Goal: Transaction & Acquisition: Purchase product/service

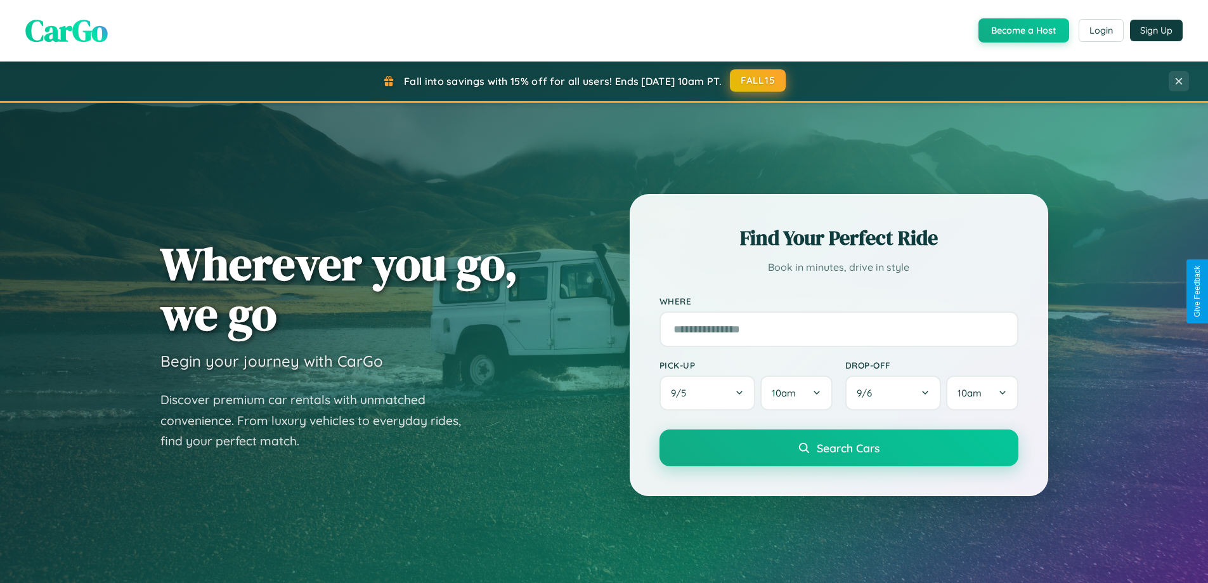
click at [759, 81] on button "FALL15" at bounding box center [758, 80] width 56 height 23
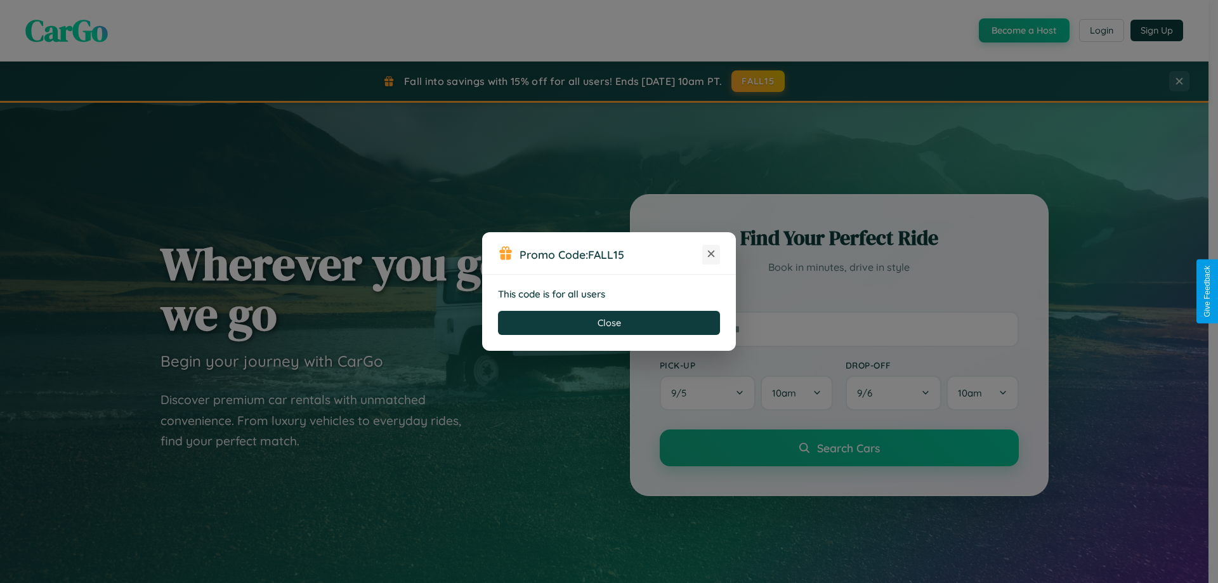
click at [711, 254] on icon at bounding box center [711, 253] width 13 height 13
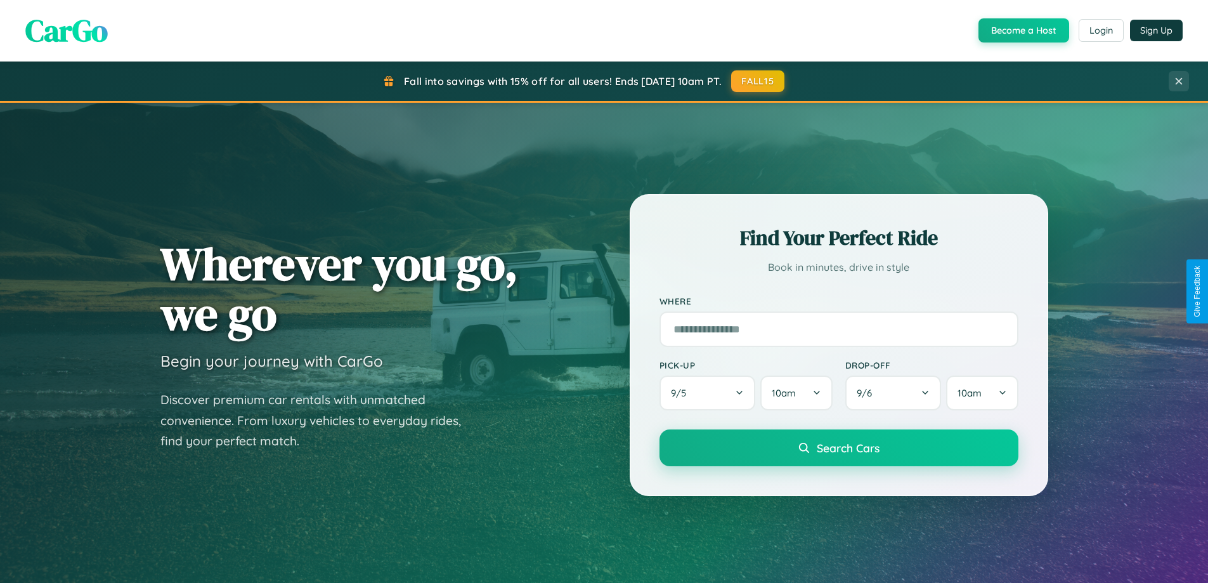
scroll to position [37, 0]
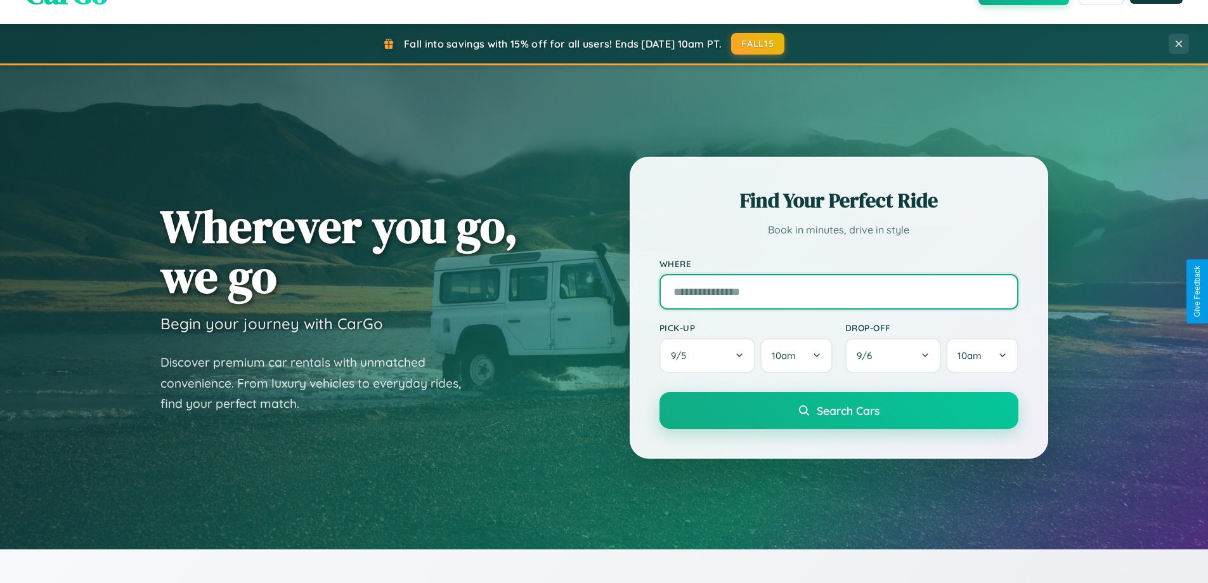
click at [838, 291] on input "text" at bounding box center [839, 292] width 359 height 36
type input "**********"
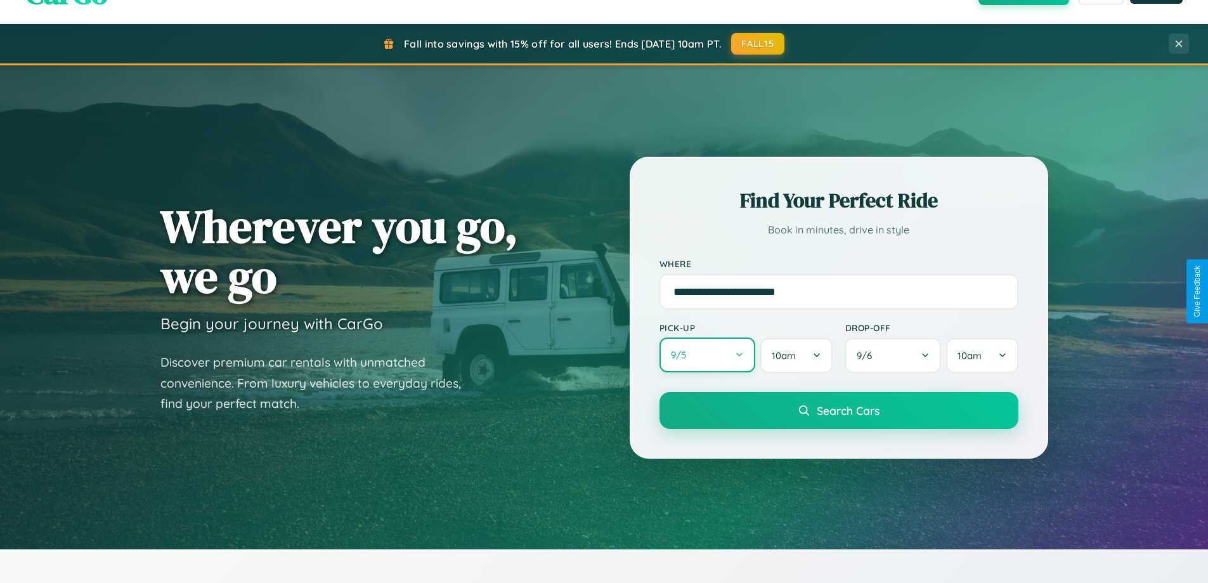
click at [707, 355] on button "9 / 5" at bounding box center [708, 354] width 96 height 35
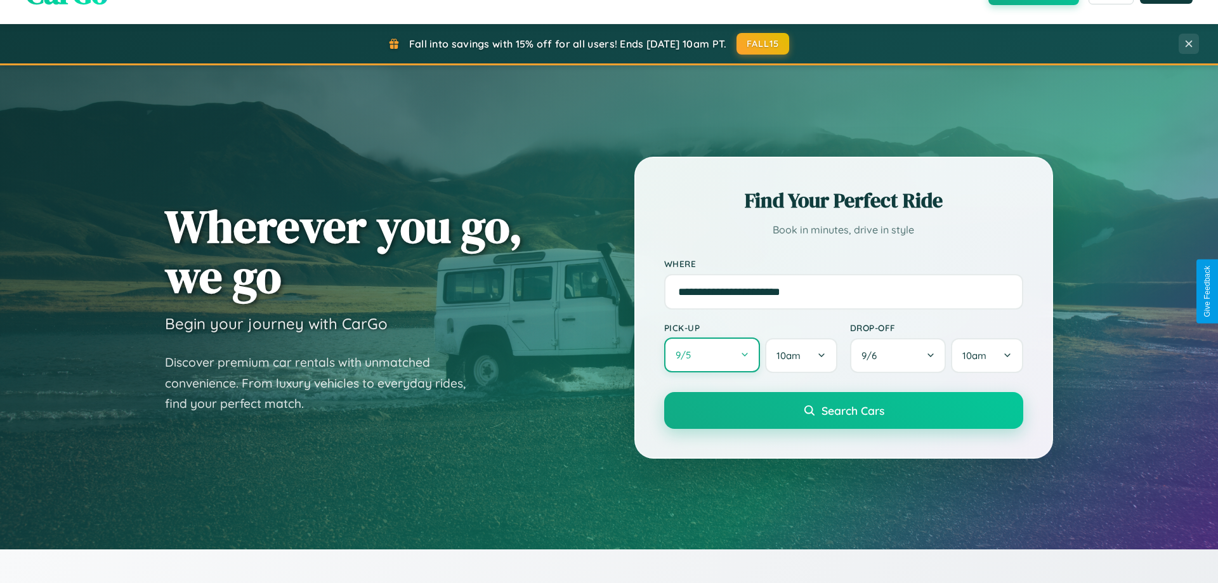
select select "*"
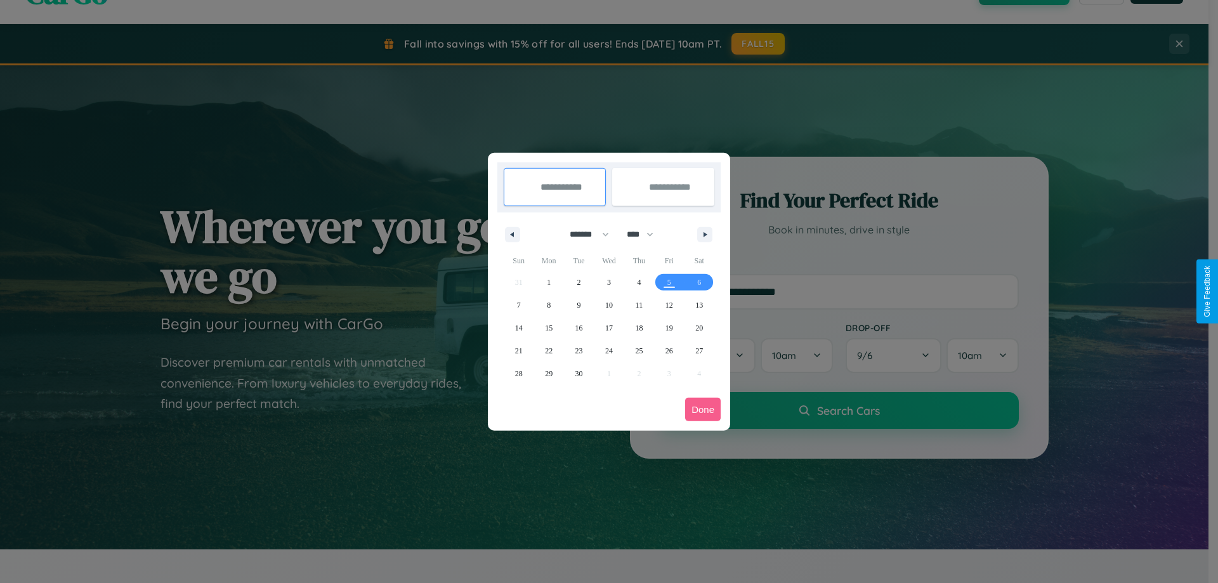
drag, startPoint x: 583, startPoint y: 234, endPoint x: 609, endPoint y: 254, distance: 32.5
click at [583, 234] on select "******* ******** ***** ***** *** **** **** ****** ********* ******* ******** **…" at bounding box center [587, 234] width 54 height 21
drag, startPoint x: 646, startPoint y: 234, endPoint x: 609, endPoint y: 254, distance: 42.0
click at [646, 234] on select "**** **** **** **** **** **** **** **** **** **** **** **** **** **** **** ****…" at bounding box center [639, 234] width 38 height 21
select select "****"
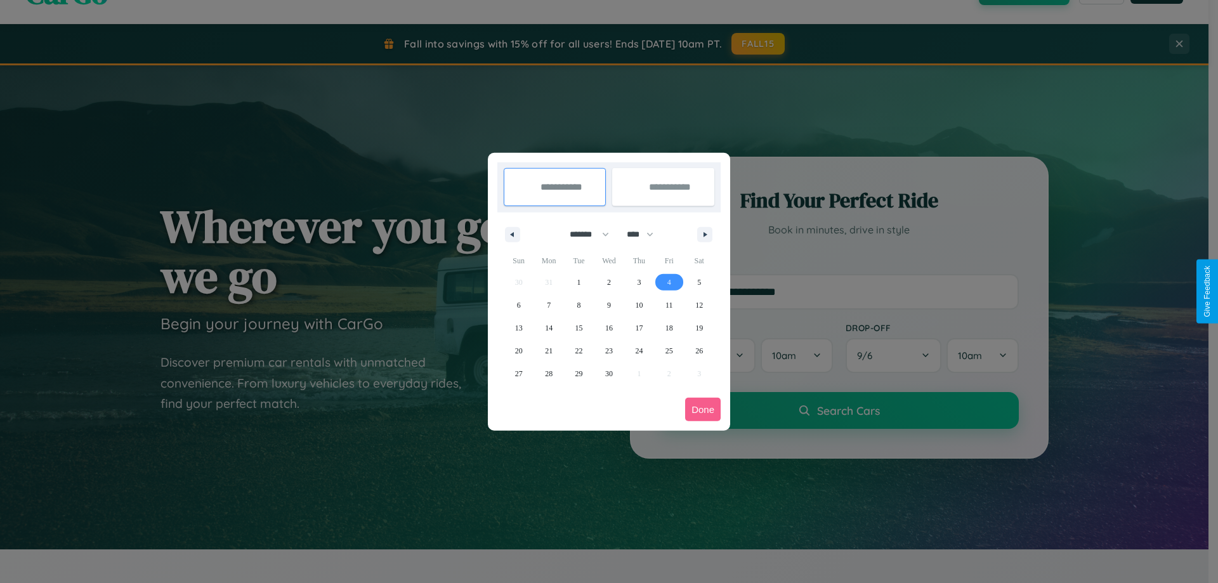
click at [668, 282] on span "4" at bounding box center [669, 282] width 4 height 23
type input "**********"
click at [518, 327] on span "13" at bounding box center [519, 327] width 8 height 23
type input "**********"
click at [703, 409] on button "Done" at bounding box center [703, 409] width 36 height 23
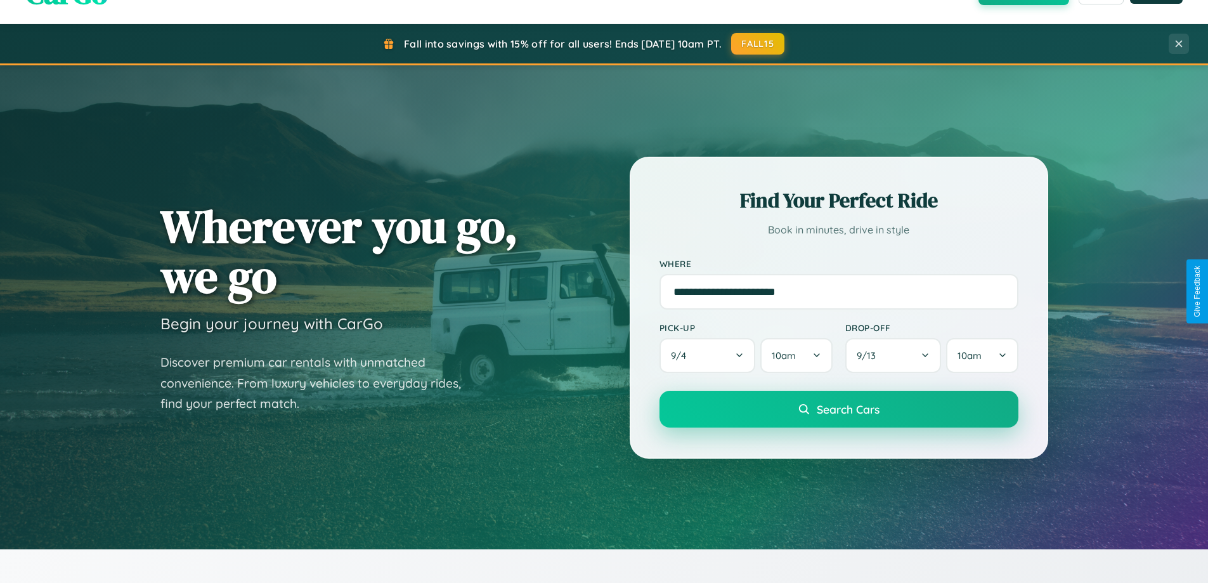
click at [838, 409] on span "Search Cars" at bounding box center [848, 409] width 63 height 14
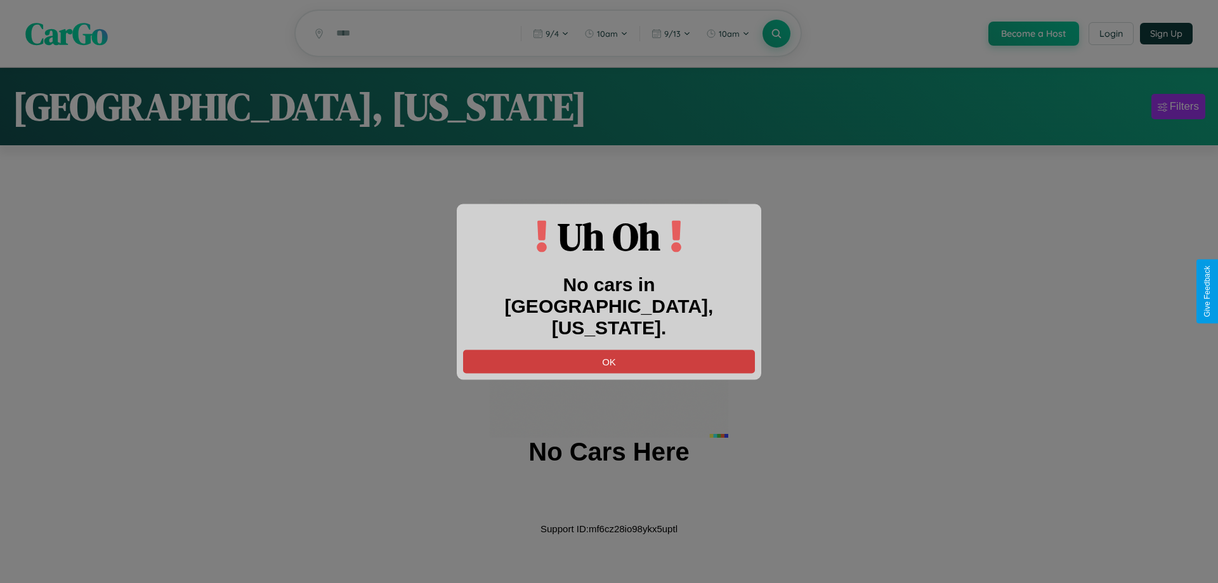
click at [609, 350] on button "OK" at bounding box center [609, 360] width 292 height 23
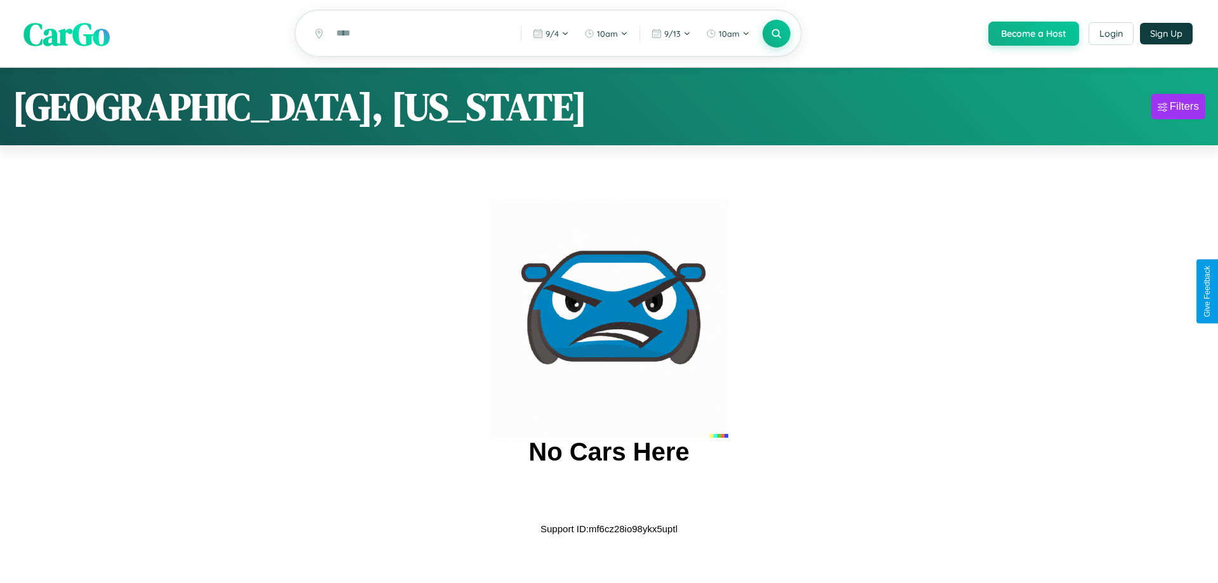
click at [67, 34] on span "CarGo" at bounding box center [66, 33] width 86 height 44
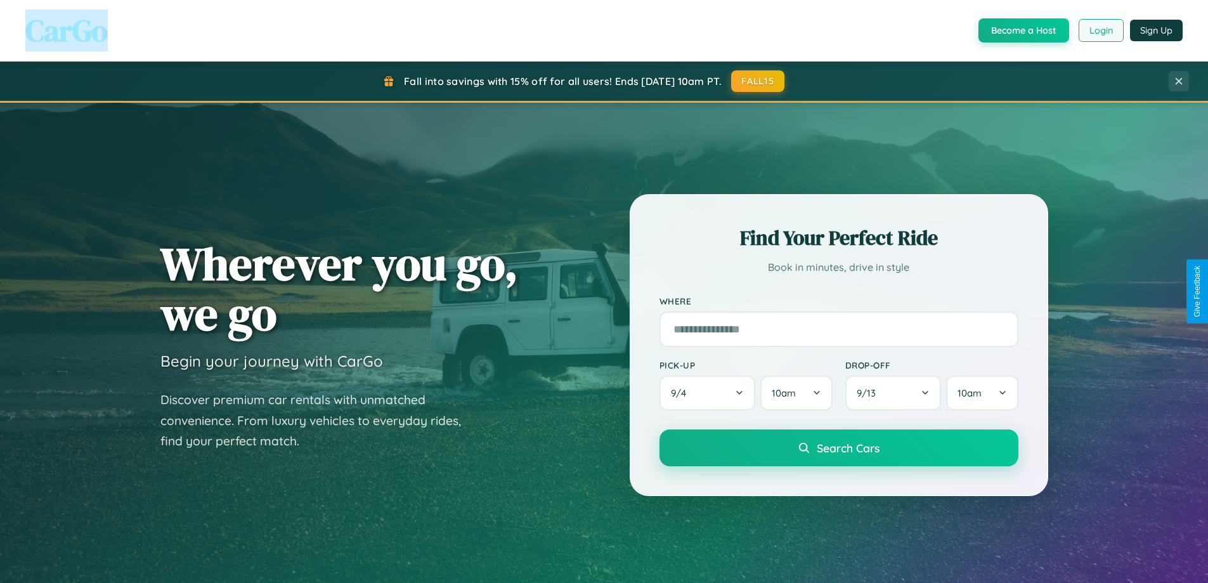
click at [1100, 30] on button "Login" at bounding box center [1101, 30] width 45 height 23
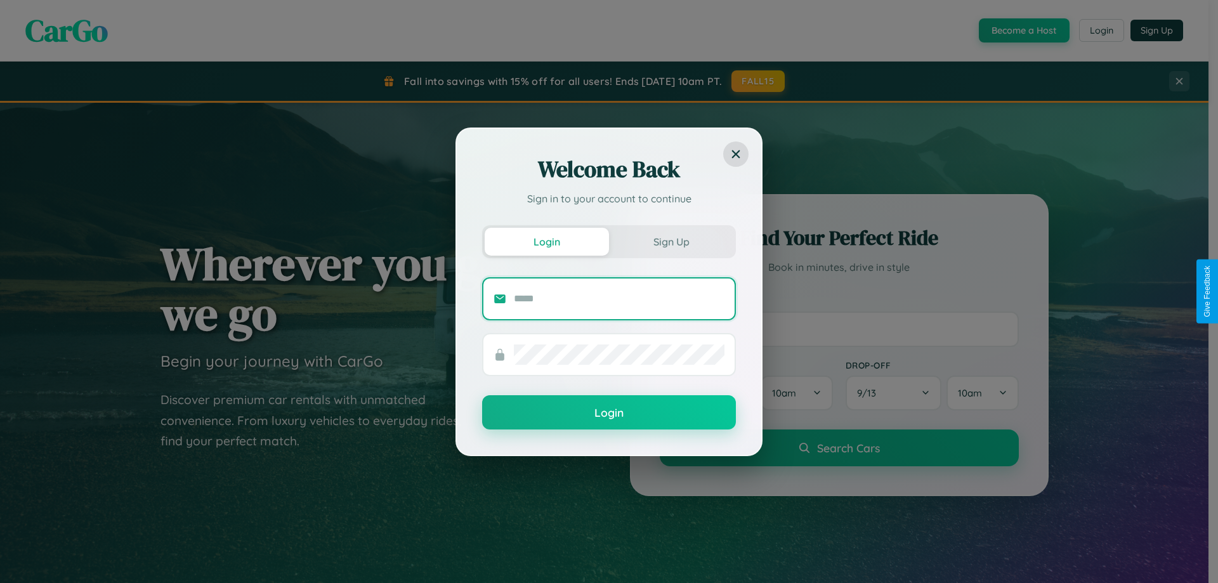
click at [619, 298] on input "text" at bounding box center [619, 299] width 211 height 20
type input "**********"
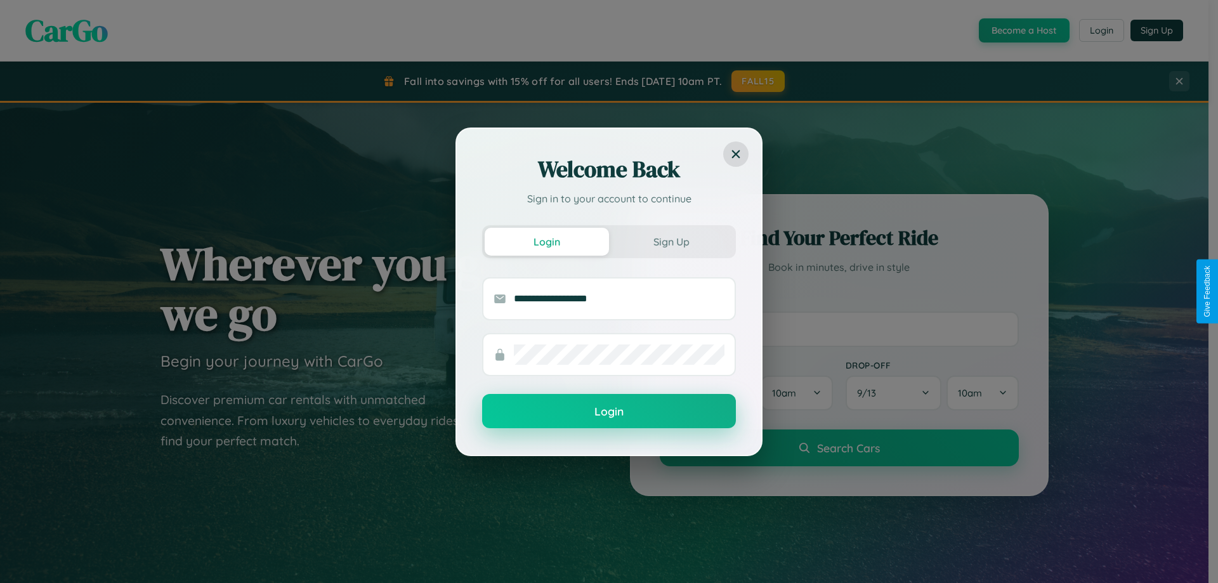
click at [609, 411] on button "Login" at bounding box center [609, 411] width 254 height 34
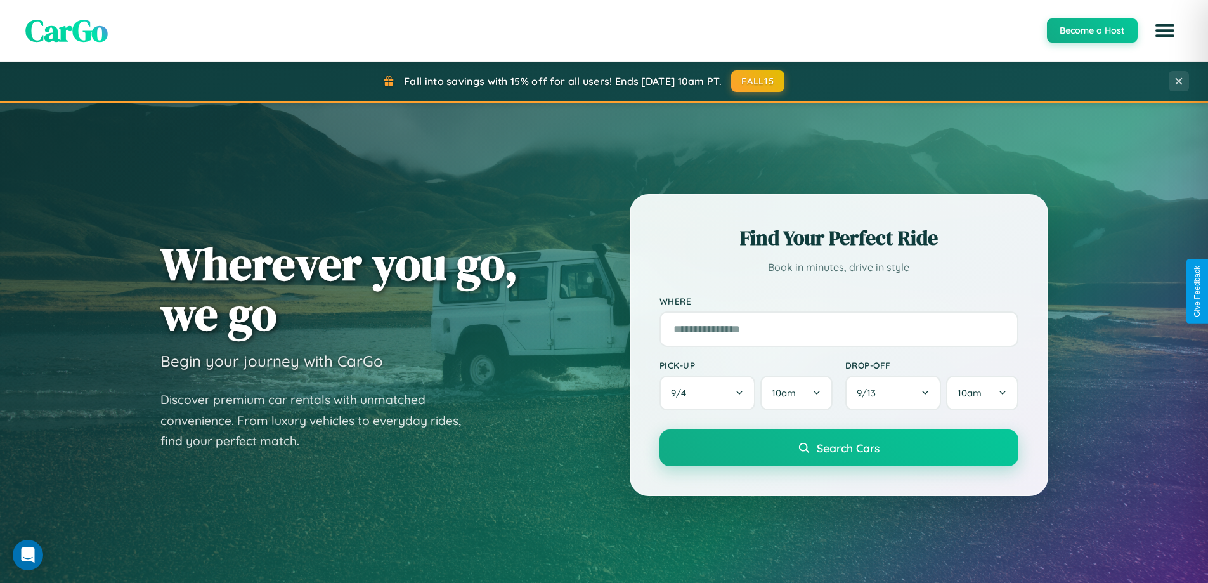
scroll to position [547, 0]
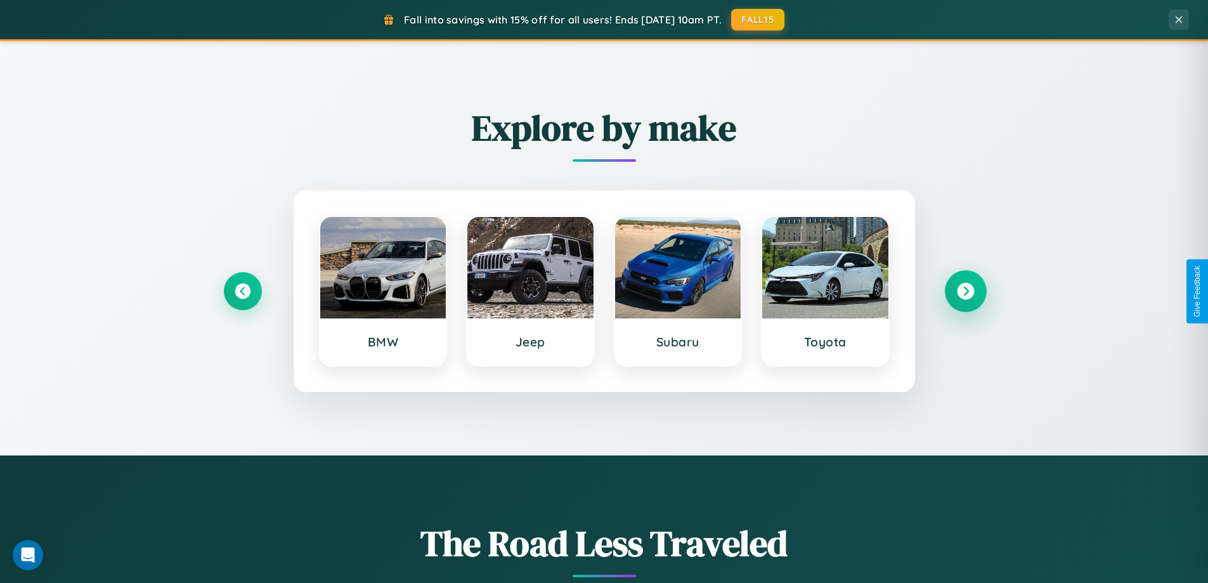
click at [965, 291] on icon at bounding box center [965, 291] width 17 height 17
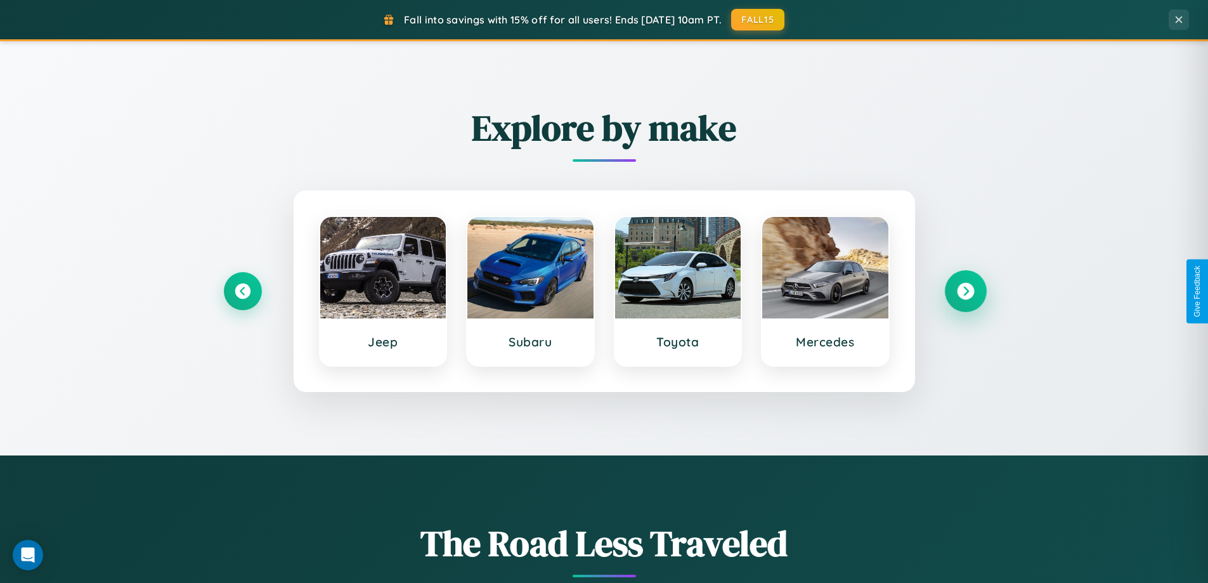
click at [965, 291] on icon at bounding box center [965, 291] width 17 height 17
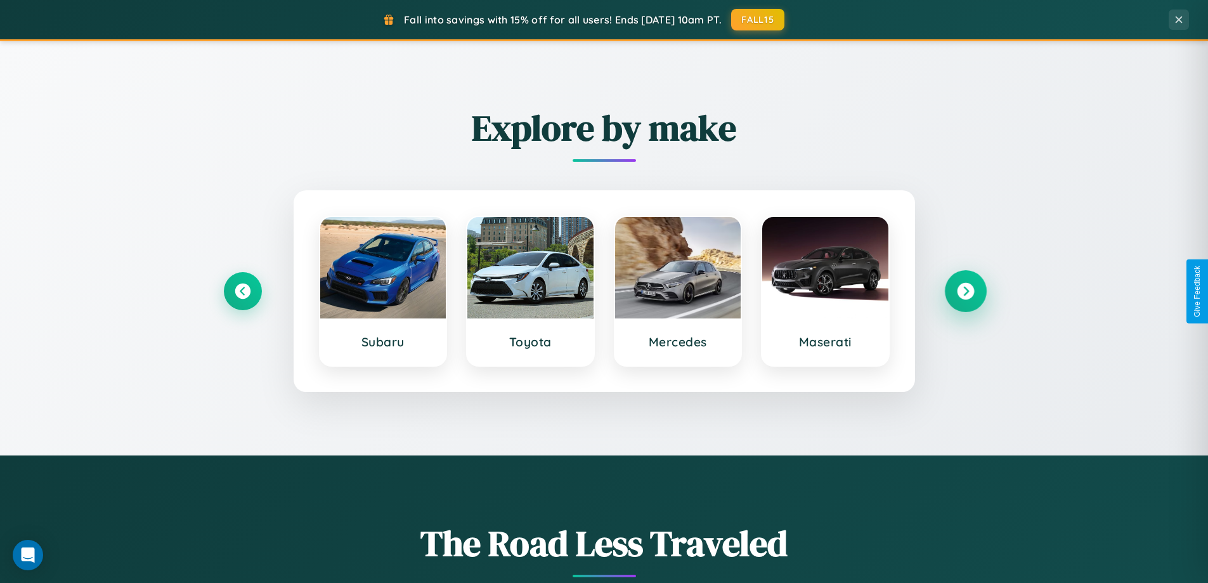
click at [965, 291] on icon at bounding box center [965, 291] width 17 height 17
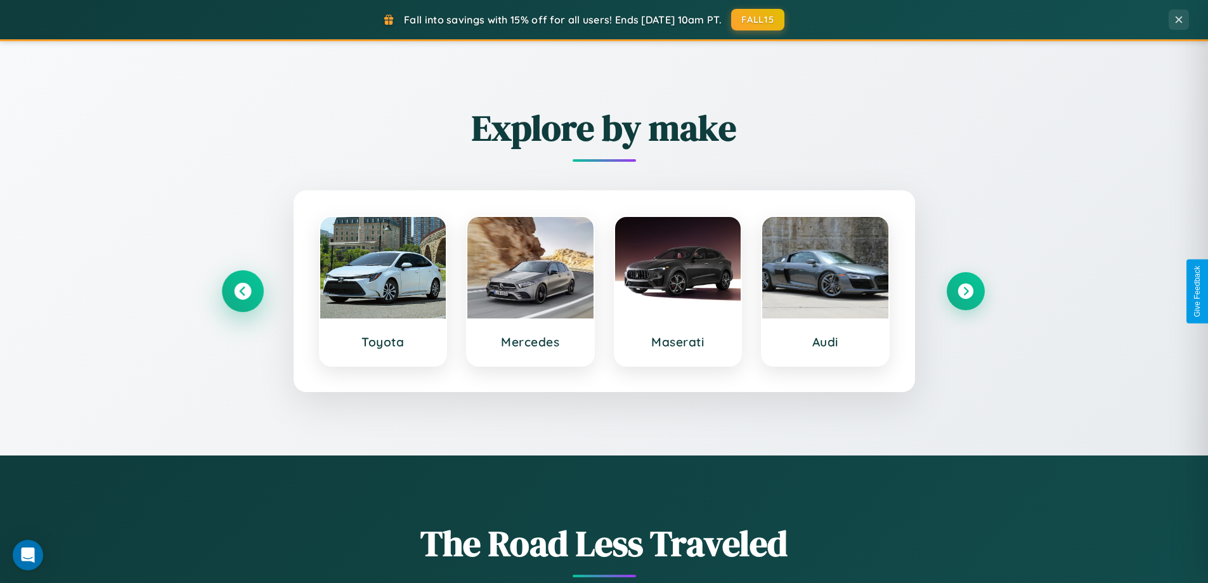
click at [242, 291] on icon at bounding box center [242, 291] width 17 height 17
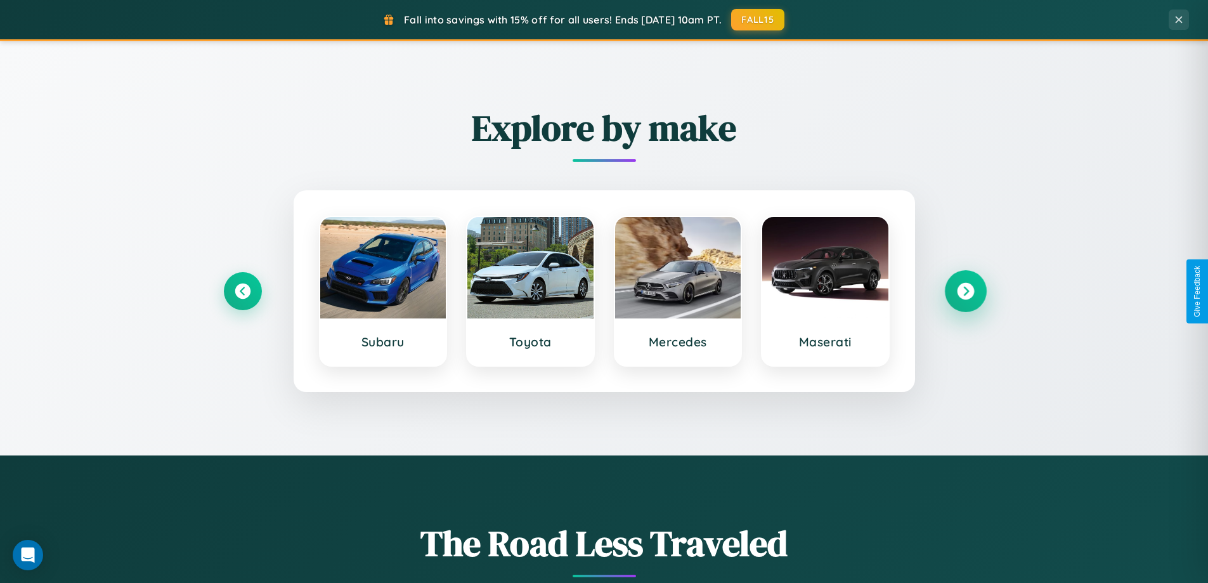
click at [965, 291] on icon at bounding box center [965, 291] width 17 height 17
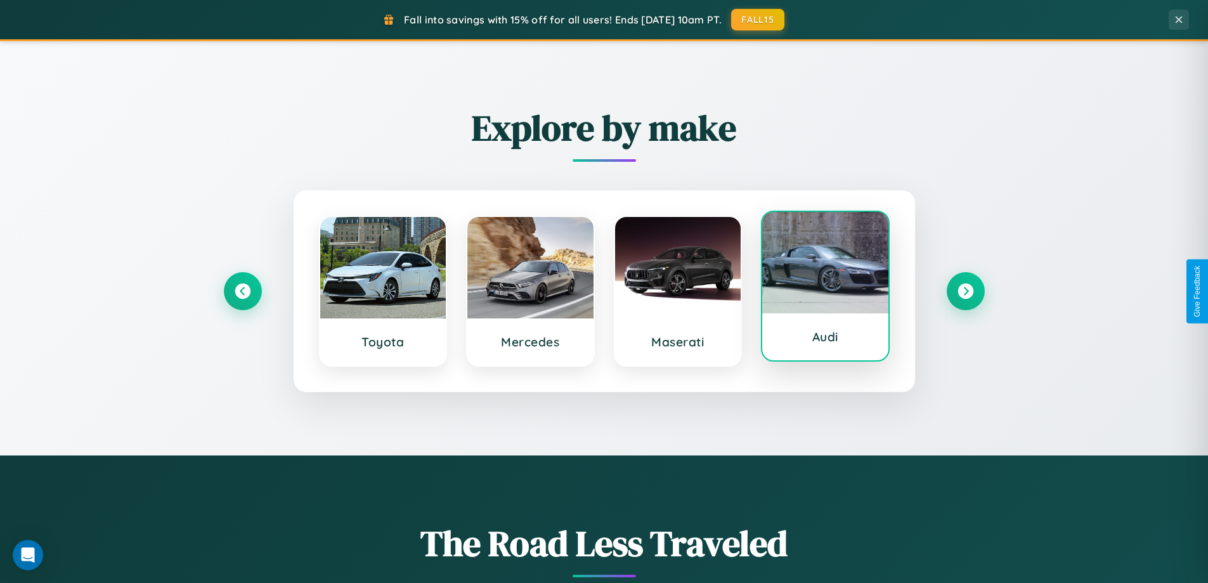
click at [825, 287] on div at bounding box center [825, 262] width 126 height 101
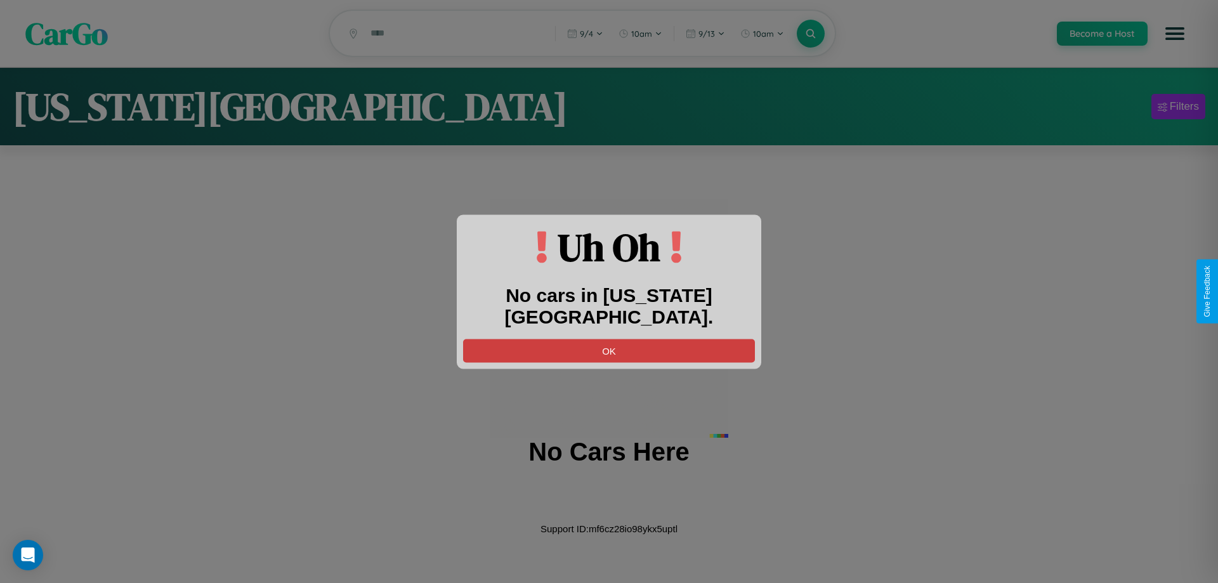
click at [609, 339] on button "OK" at bounding box center [609, 350] width 292 height 23
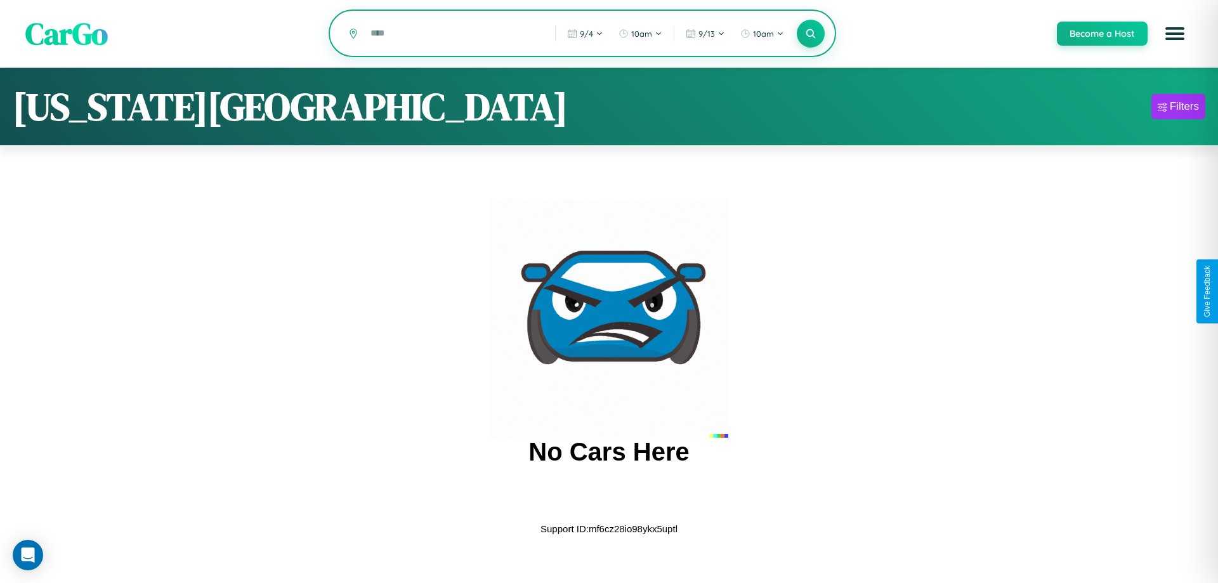
click at [453, 34] on input "text" at bounding box center [453, 33] width 178 height 22
click at [810, 34] on icon at bounding box center [810, 33] width 12 height 12
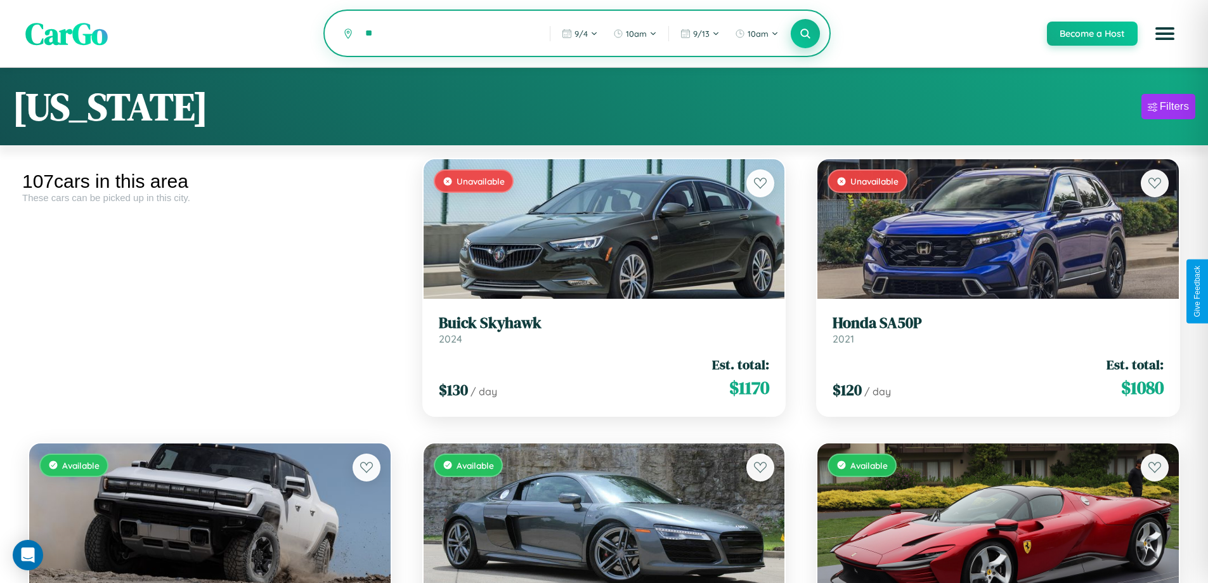
type input "*"
type input "******"
click at [805, 34] on icon at bounding box center [806, 33] width 12 height 12
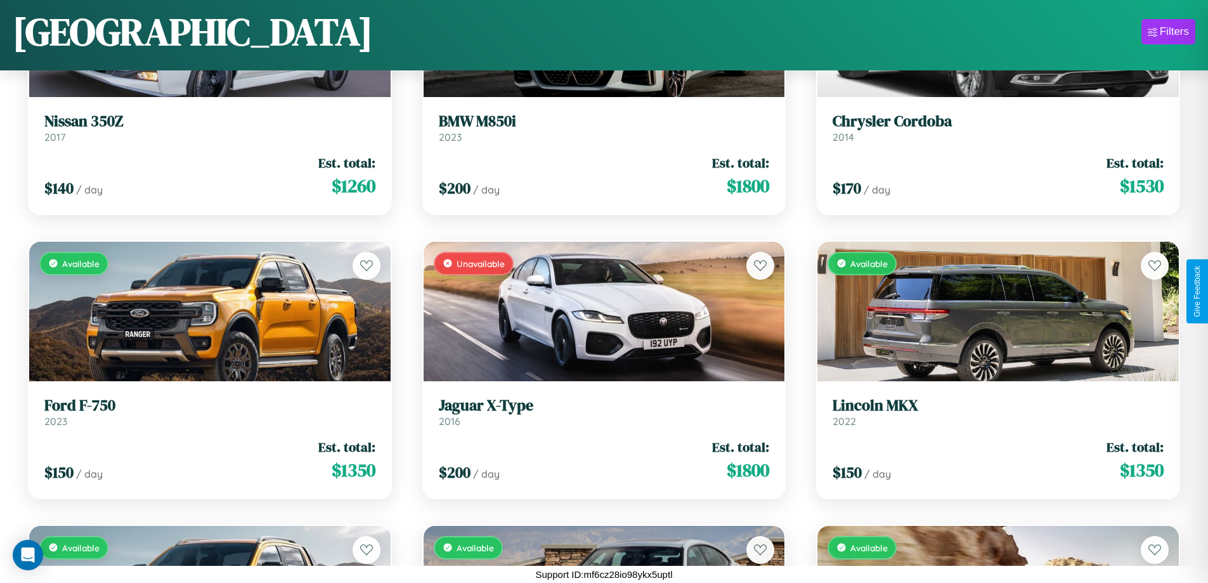
scroll to position [6994, 0]
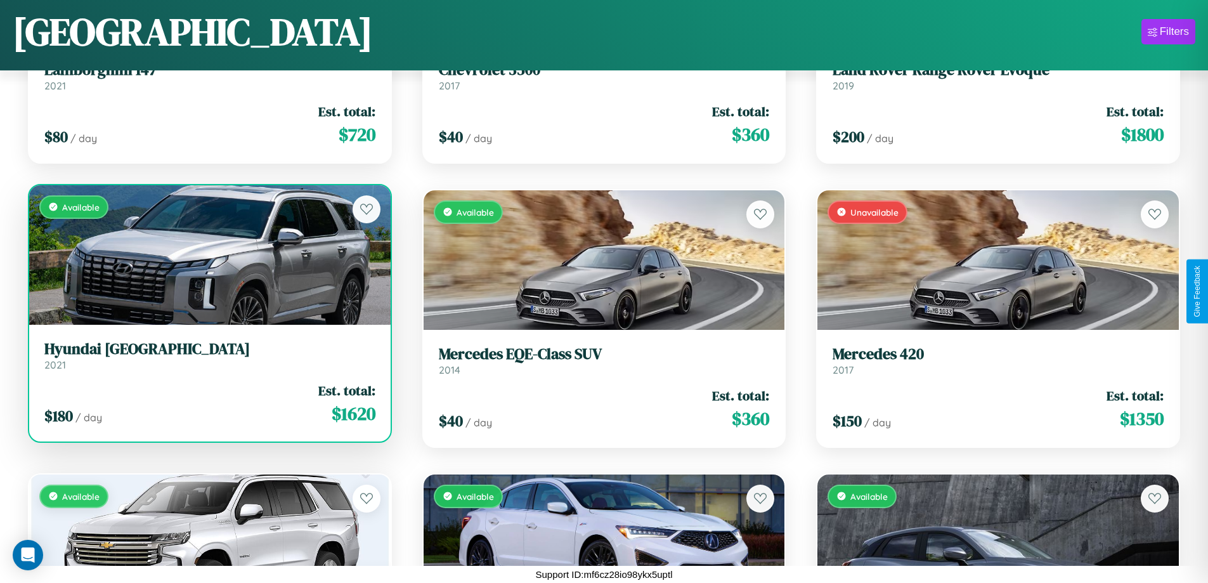
click at [208, 356] on h3 "Hyundai Veracruz" at bounding box center [209, 349] width 331 height 18
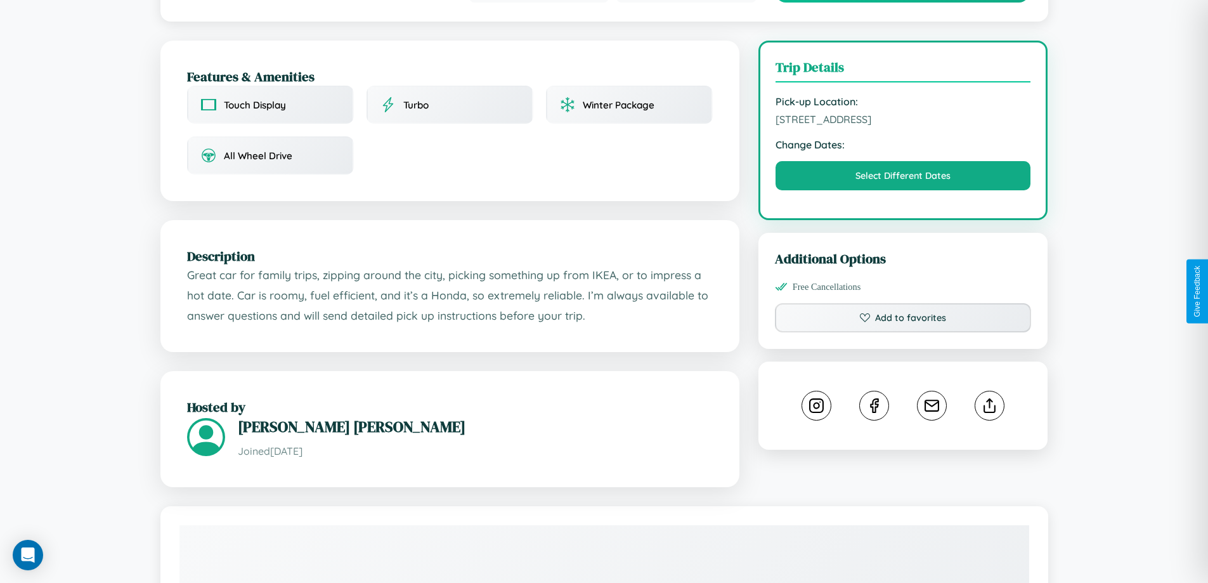
scroll to position [329, 0]
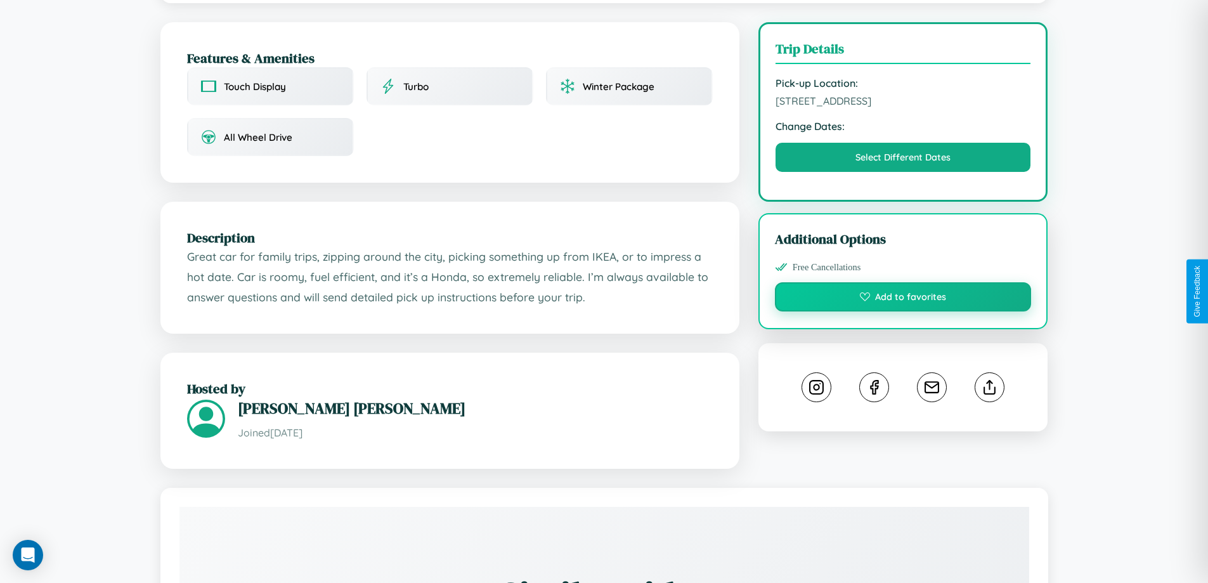
click at [903, 290] on button "Add to favorites" at bounding box center [903, 296] width 257 height 29
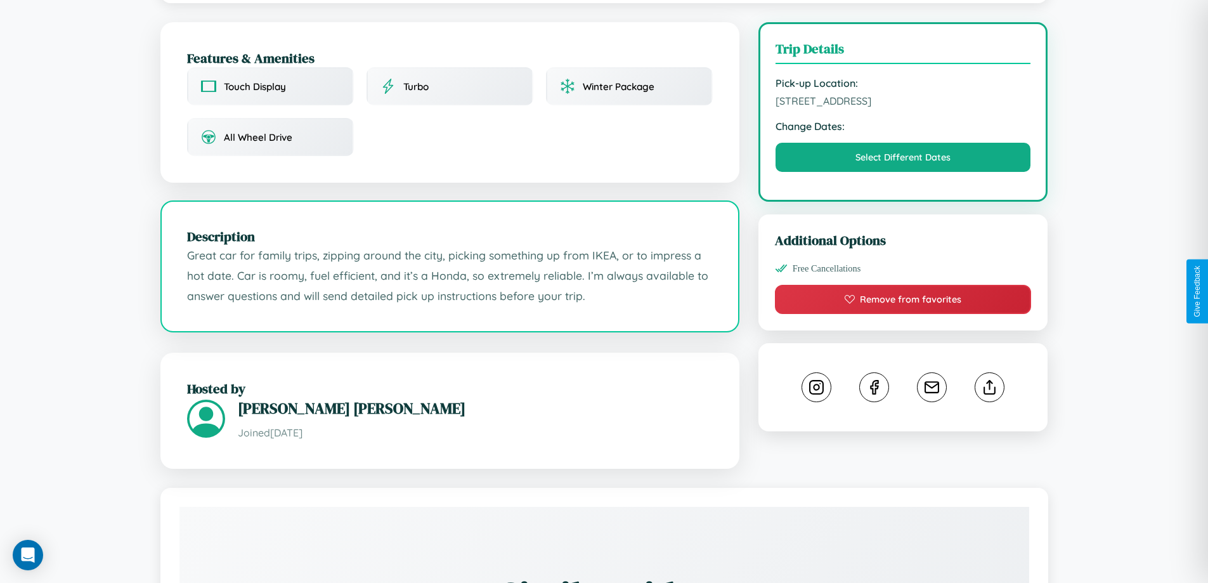
scroll to position [417, 0]
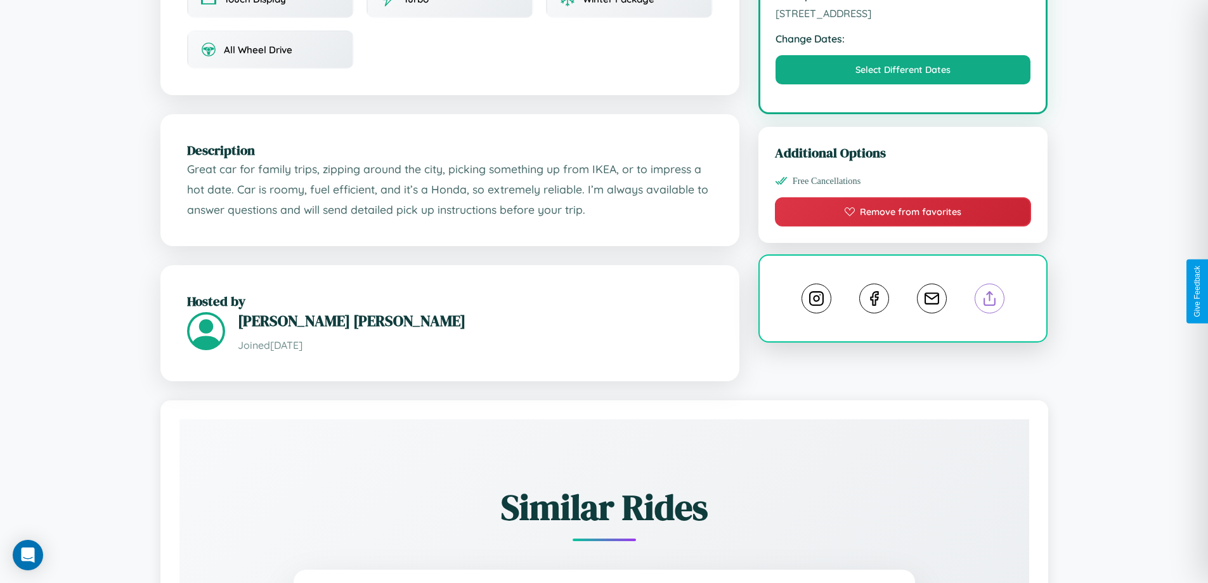
click at [990, 292] on line at bounding box center [990, 296] width 0 height 9
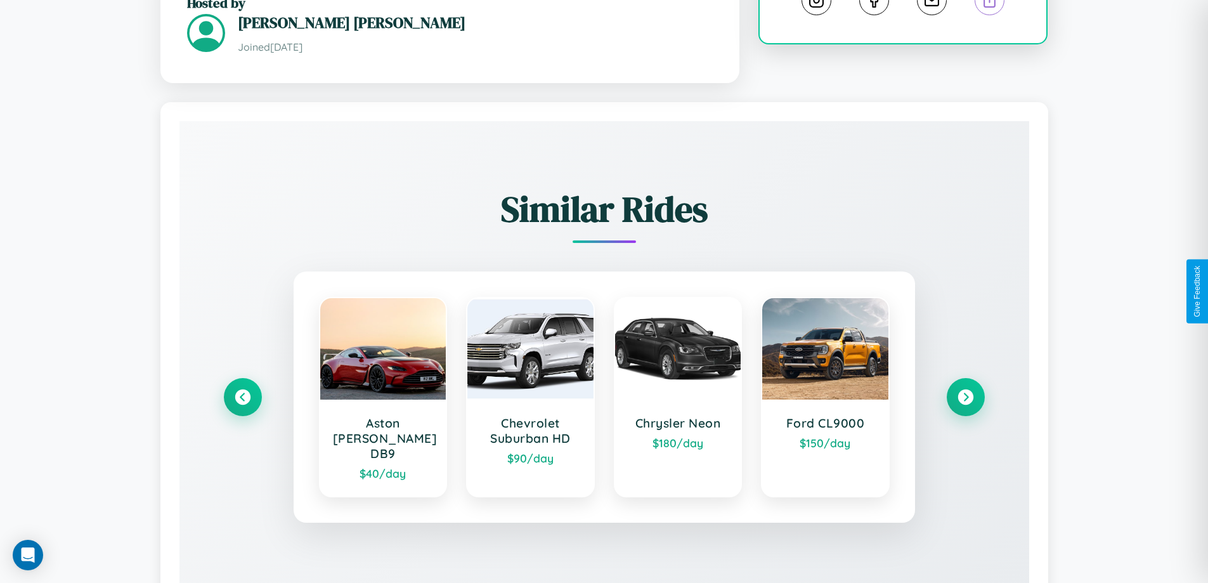
scroll to position [743, 0]
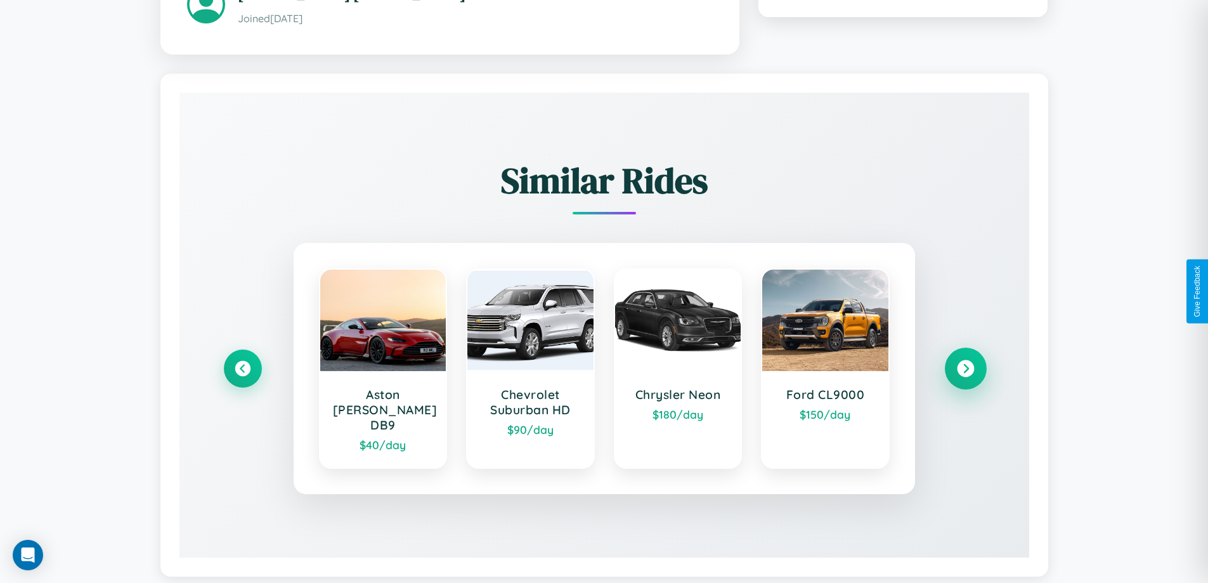
click at [965, 360] on icon at bounding box center [965, 368] width 17 height 17
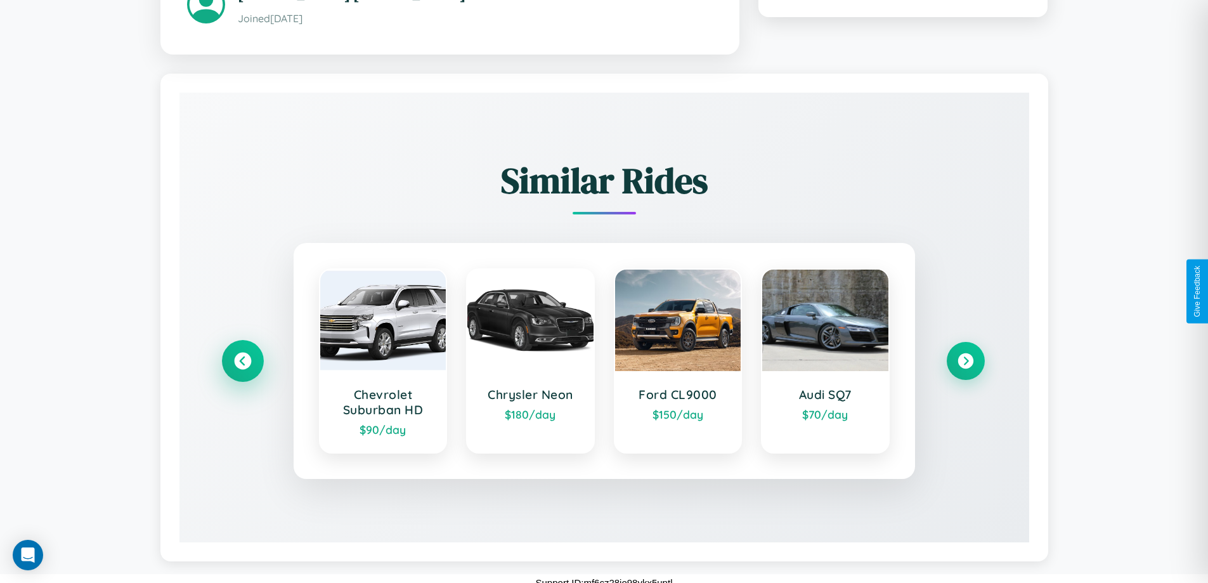
click at [242, 353] on icon at bounding box center [242, 361] width 17 height 17
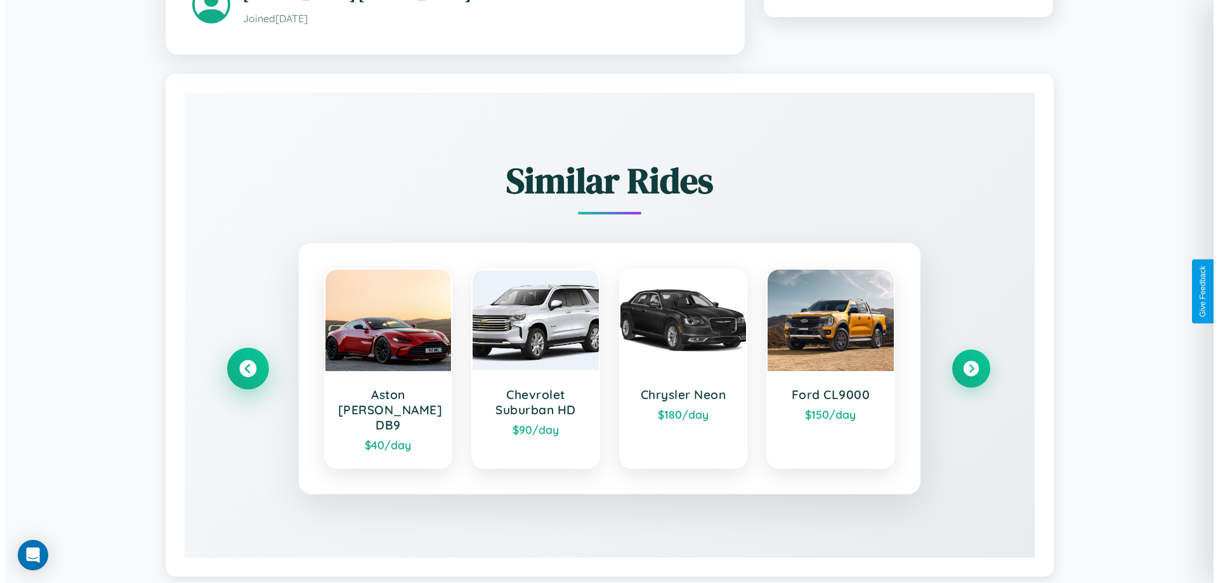
scroll to position [0, 0]
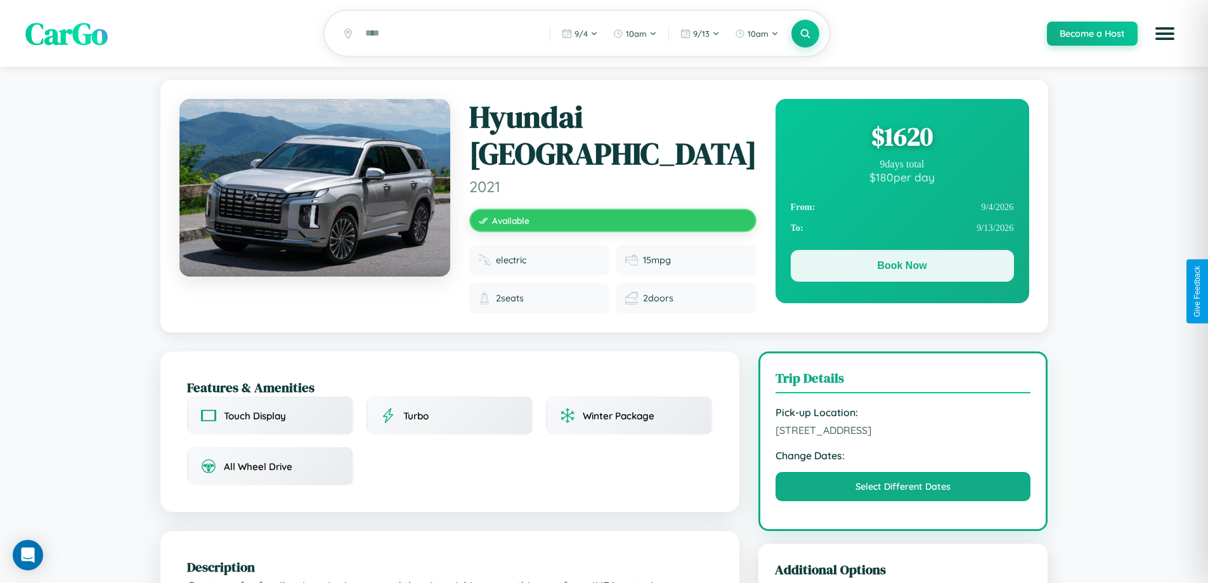
click at [902, 268] on button "Book Now" at bounding box center [902, 266] width 223 height 32
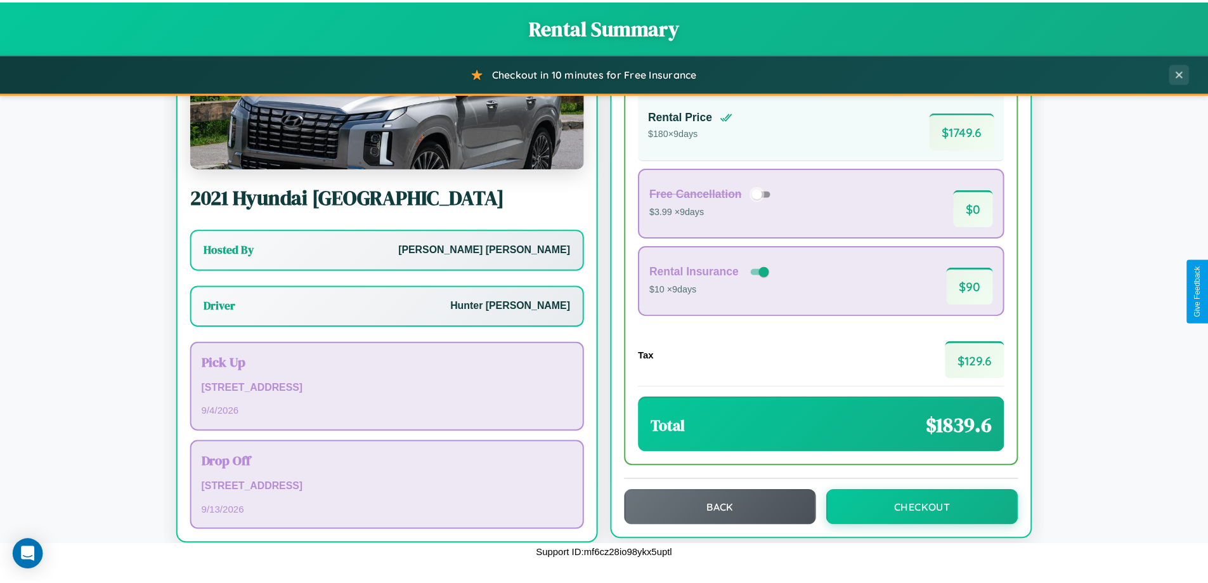
scroll to position [91, 0]
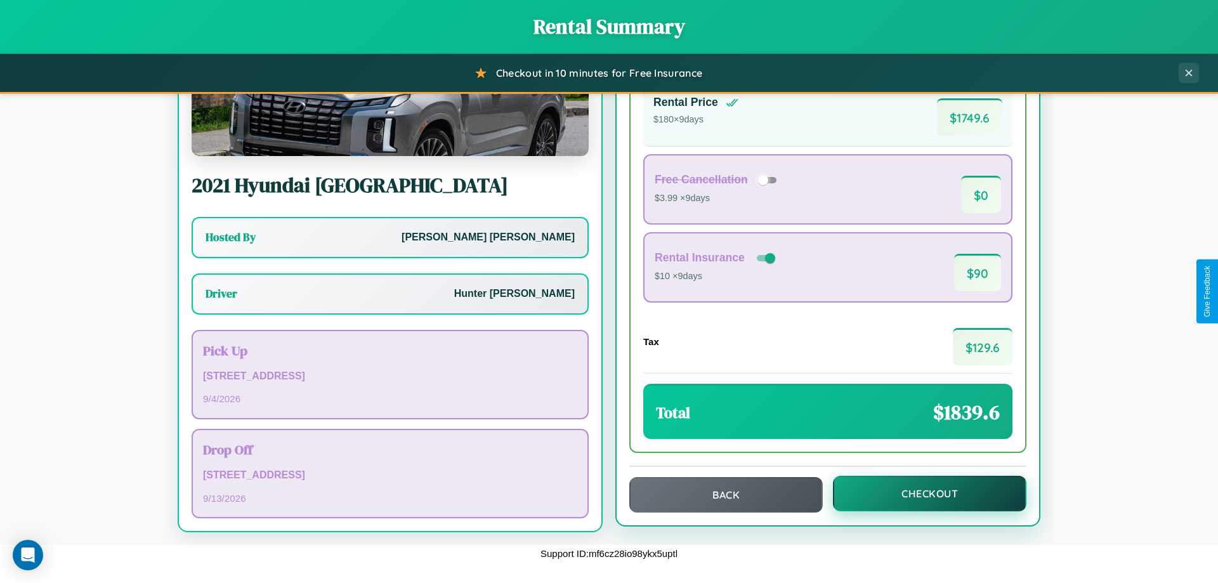
click at [921, 493] on button "Checkout" at bounding box center [929, 494] width 193 height 36
